Goal: Transaction & Acquisition: Purchase product/service

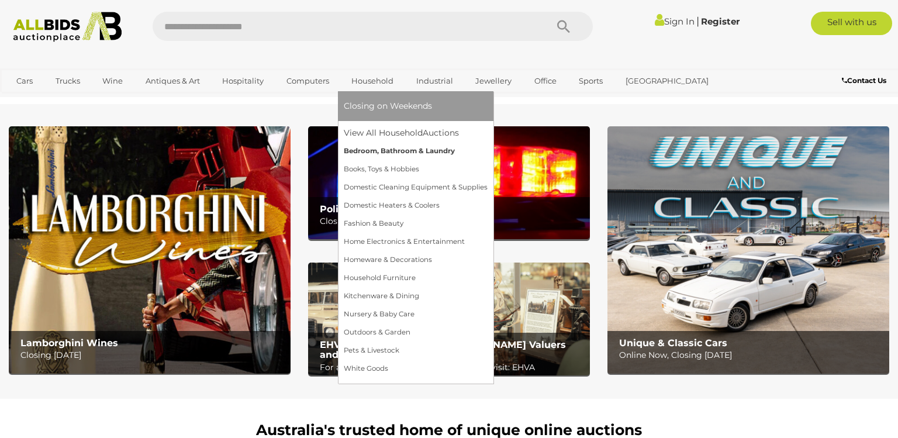
click at [371, 145] on link "Bedroom, Bathroom & Laundry" at bounding box center [416, 151] width 144 height 18
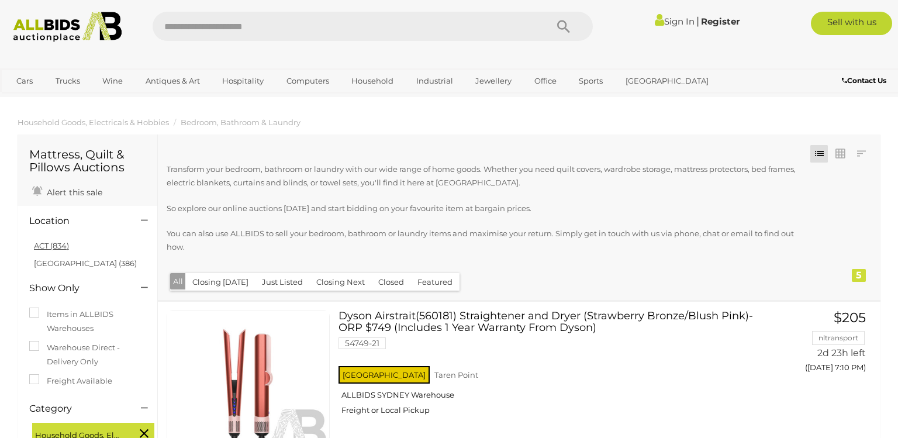
click at [45, 247] on link "ACT (834)" at bounding box center [51, 245] width 35 height 9
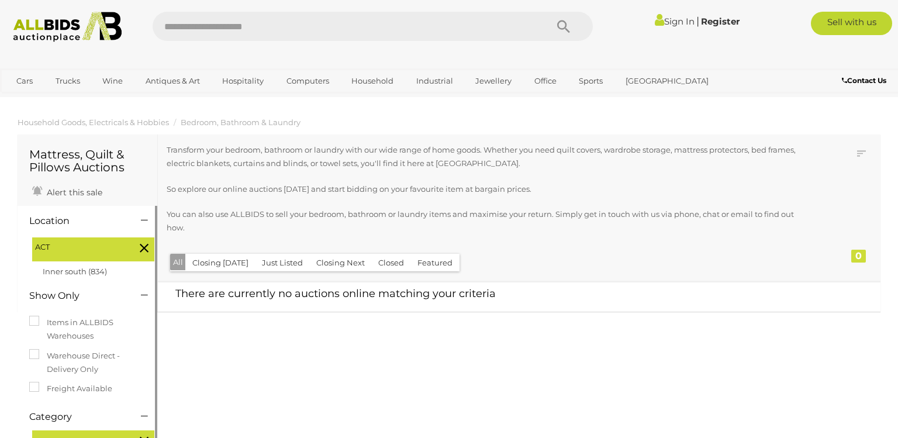
click at [275, 254] on button "Just Listed" at bounding box center [282, 263] width 55 height 18
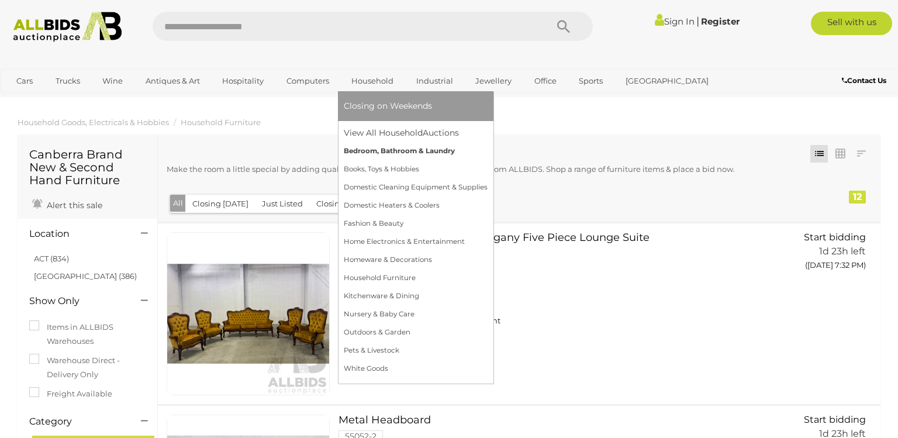
click at [360, 147] on link "Bedroom, Bathroom & Laundry" at bounding box center [416, 151] width 144 height 18
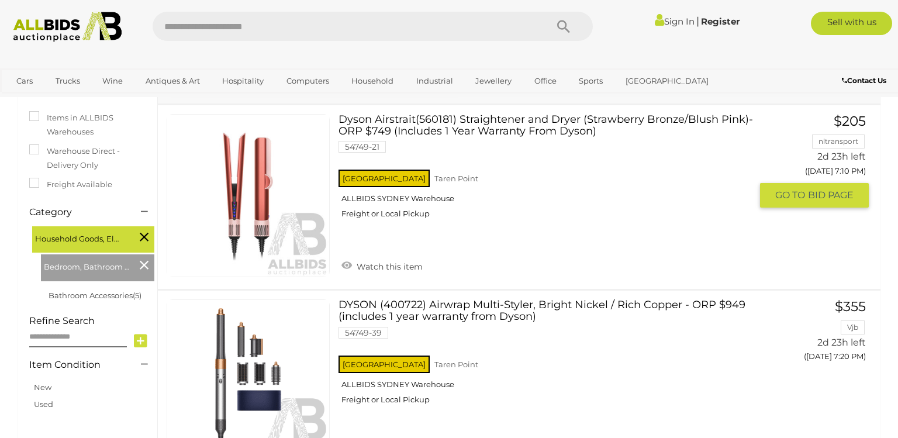
scroll to position [131, 0]
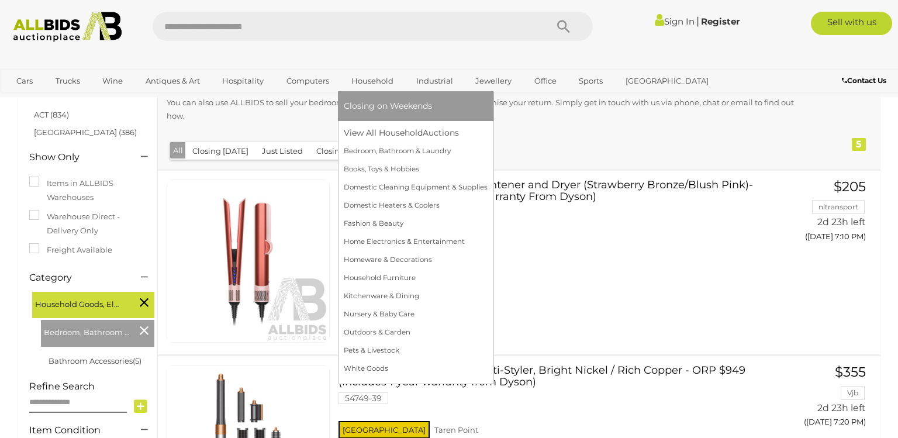
click at [350, 78] on link "Household" at bounding box center [372, 80] width 57 height 19
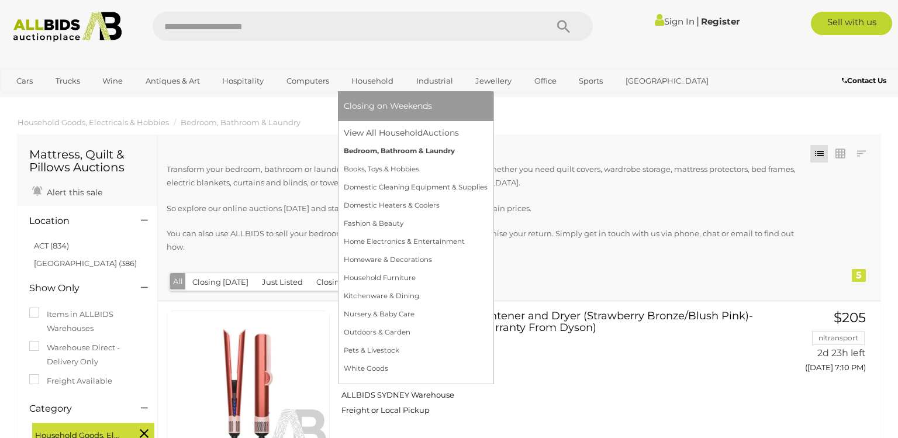
click at [394, 153] on link "Bedroom, Bathroom & Laundry" at bounding box center [416, 151] width 144 height 18
click at [396, 145] on link "Bedroom, Bathroom & Laundry" at bounding box center [416, 151] width 144 height 18
click at [390, 150] on link "Bedroom, Bathroom & Laundry" at bounding box center [416, 151] width 144 height 18
click at [368, 150] on link "Bedroom, Bathroom & Laundry" at bounding box center [416, 151] width 144 height 18
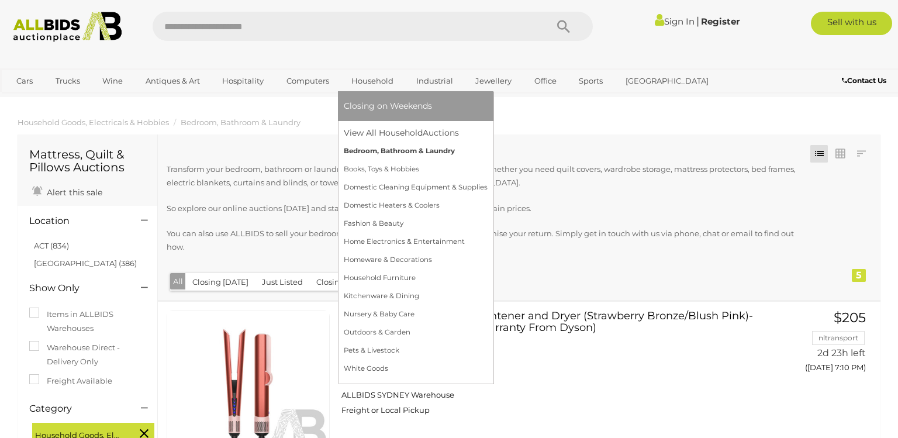
click at [368, 150] on link "Bedroom, Bathroom & Laundry" at bounding box center [416, 151] width 144 height 18
click at [374, 277] on link "Household Furniture" at bounding box center [416, 278] width 144 height 18
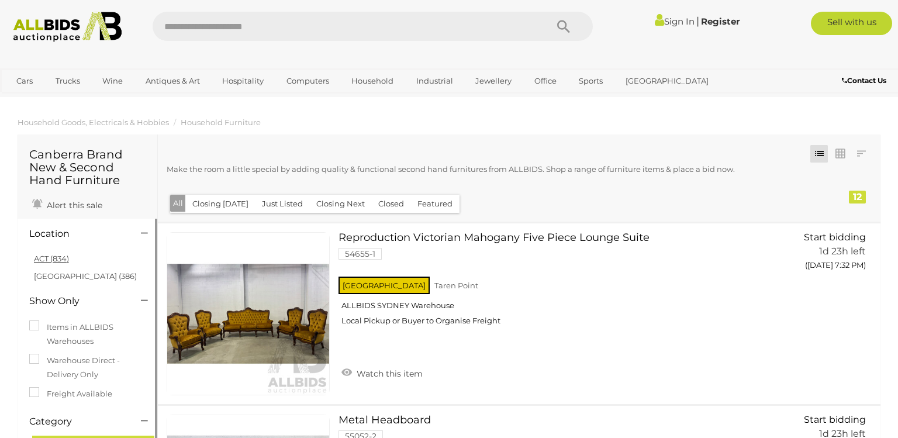
click at [43, 258] on link "ACT (834)" at bounding box center [51, 258] width 35 height 9
